Goal: Navigation & Orientation: Find specific page/section

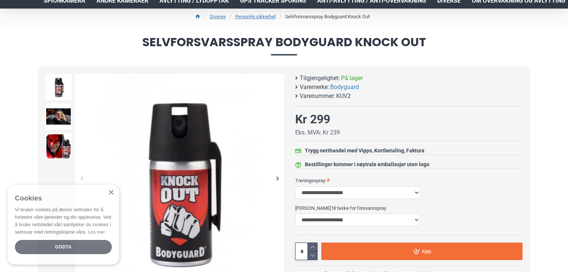
scroll to position [112, 0]
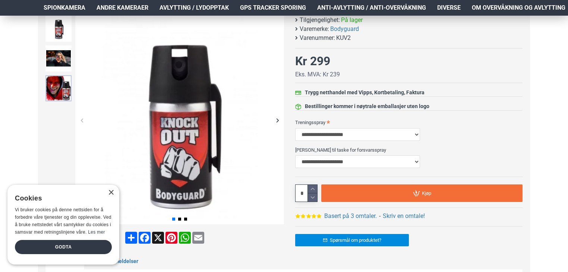
click at [57, 91] on img at bounding box center [58, 88] width 26 height 26
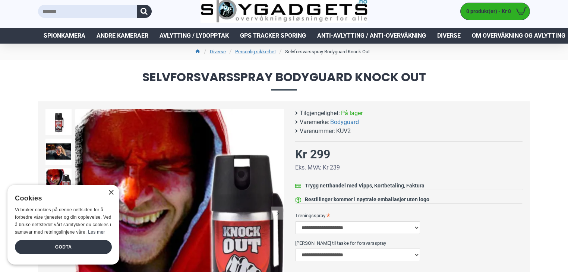
scroll to position [37, 0]
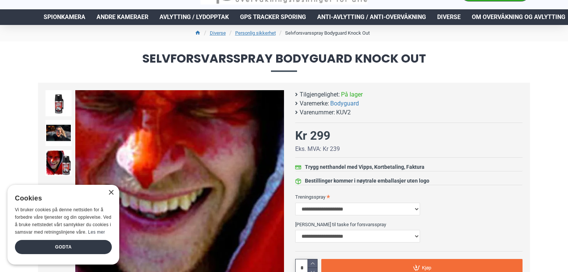
click at [113, 196] on div "×" at bounding box center [108, 194] width 9 height 6
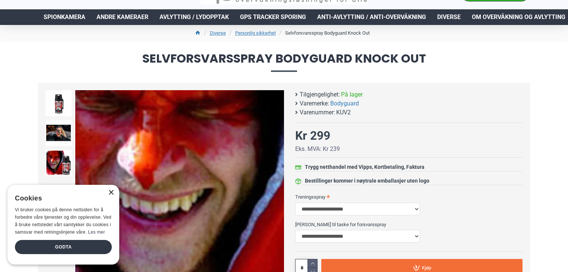
click at [112, 195] on div "×" at bounding box center [111, 193] width 6 height 6
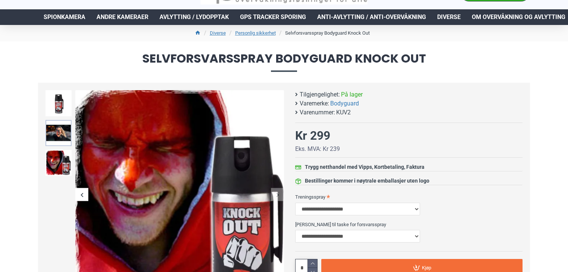
click at [57, 134] on img at bounding box center [58, 133] width 26 height 26
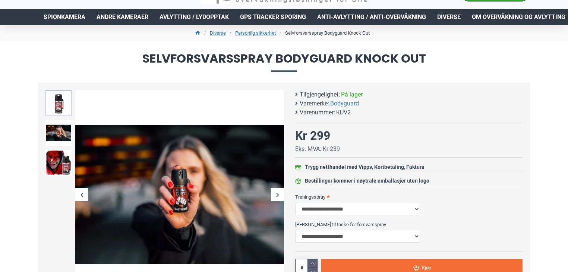
click at [63, 110] on img at bounding box center [58, 103] width 26 height 26
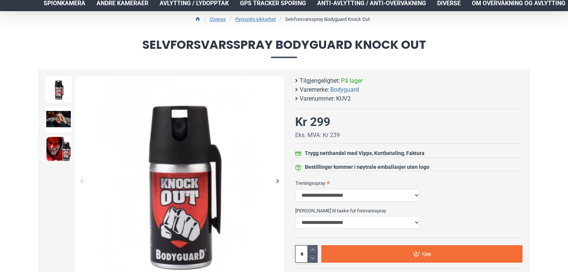
scroll to position [0, 0]
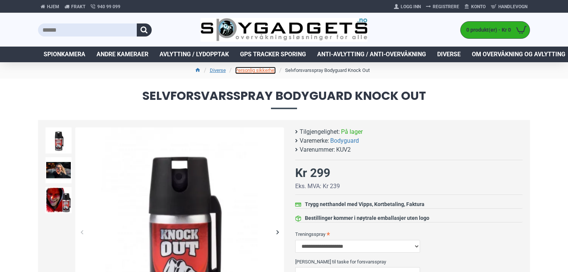
click at [261, 69] on link "Personlig sikkerhet" at bounding box center [255, 70] width 41 height 7
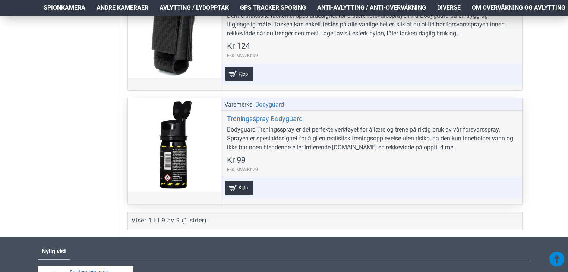
scroll to position [970, 0]
